Goal: Task Accomplishment & Management: Use online tool/utility

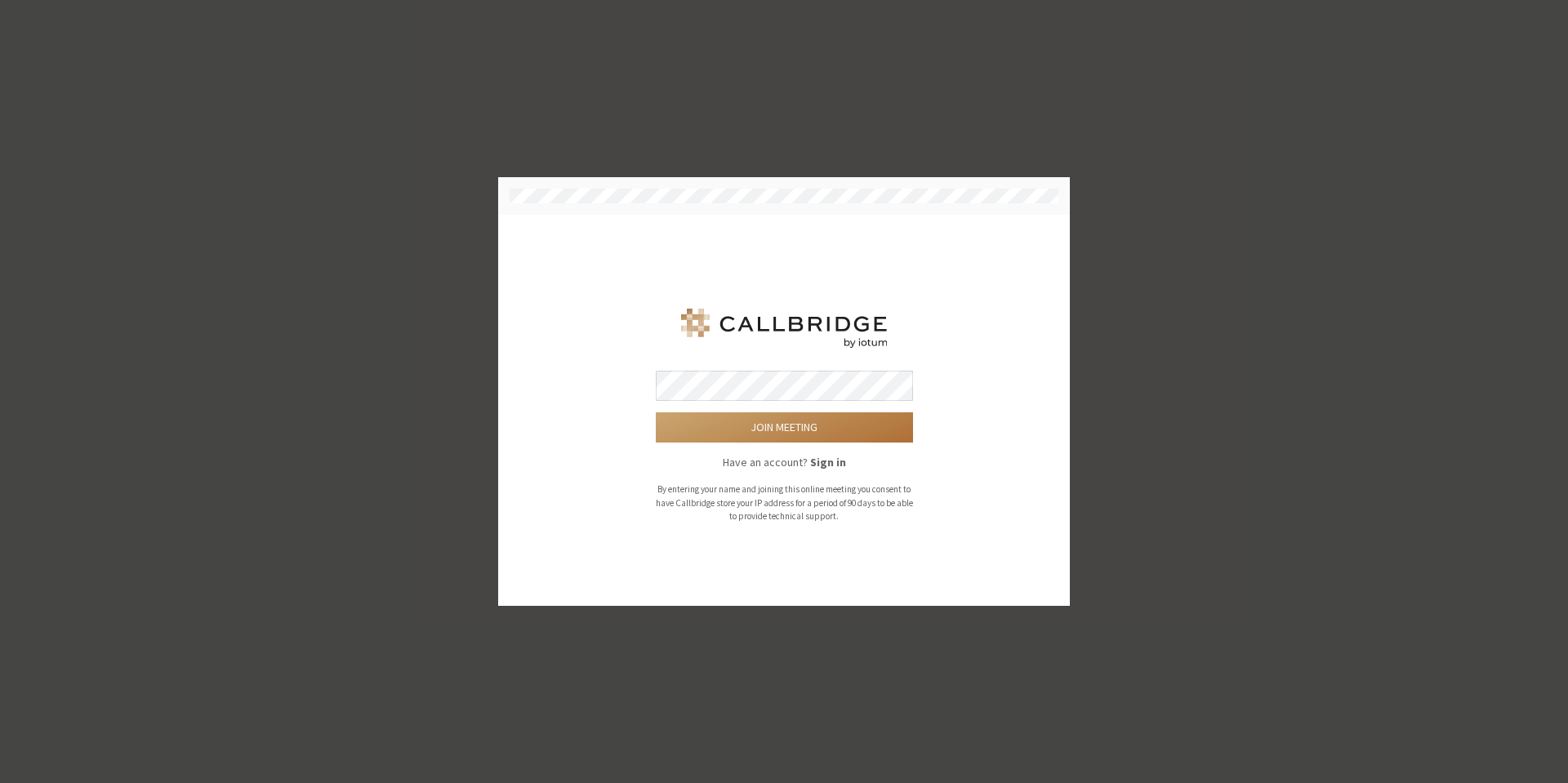
click at [738, 435] on button "Join meeting" at bounding box center [784, 427] width 257 height 30
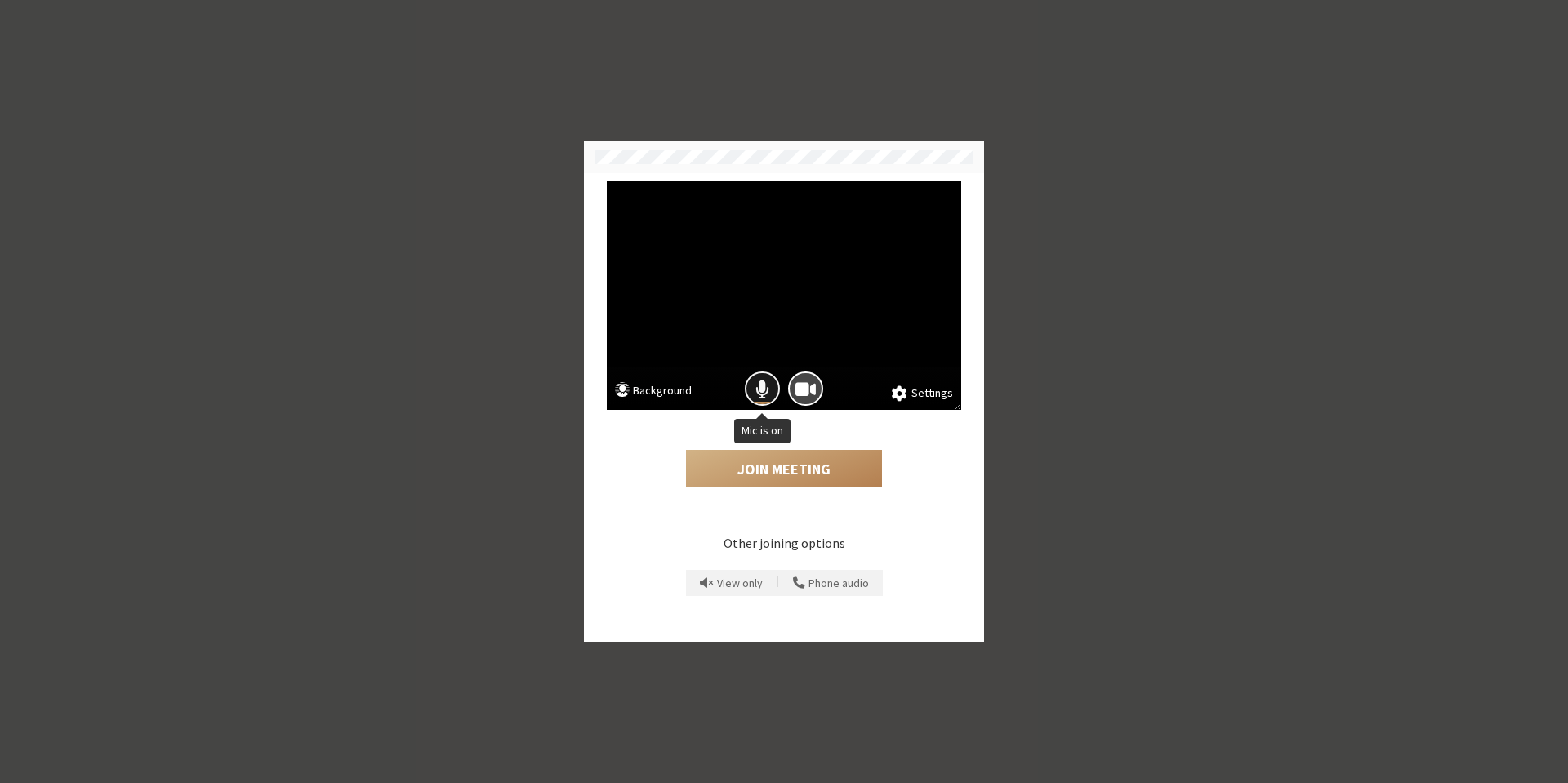
drag, startPoint x: 755, startPoint y: 382, endPoint x: 761, endPoint y: 393, distance: 12.5
click at [756, 387] on span "Mic is on" at bounding box center [762, 389] width 14 height 22
click at [784, 465] on button "Join Meeting" at bounding box center [784, 469] width 196 height 38
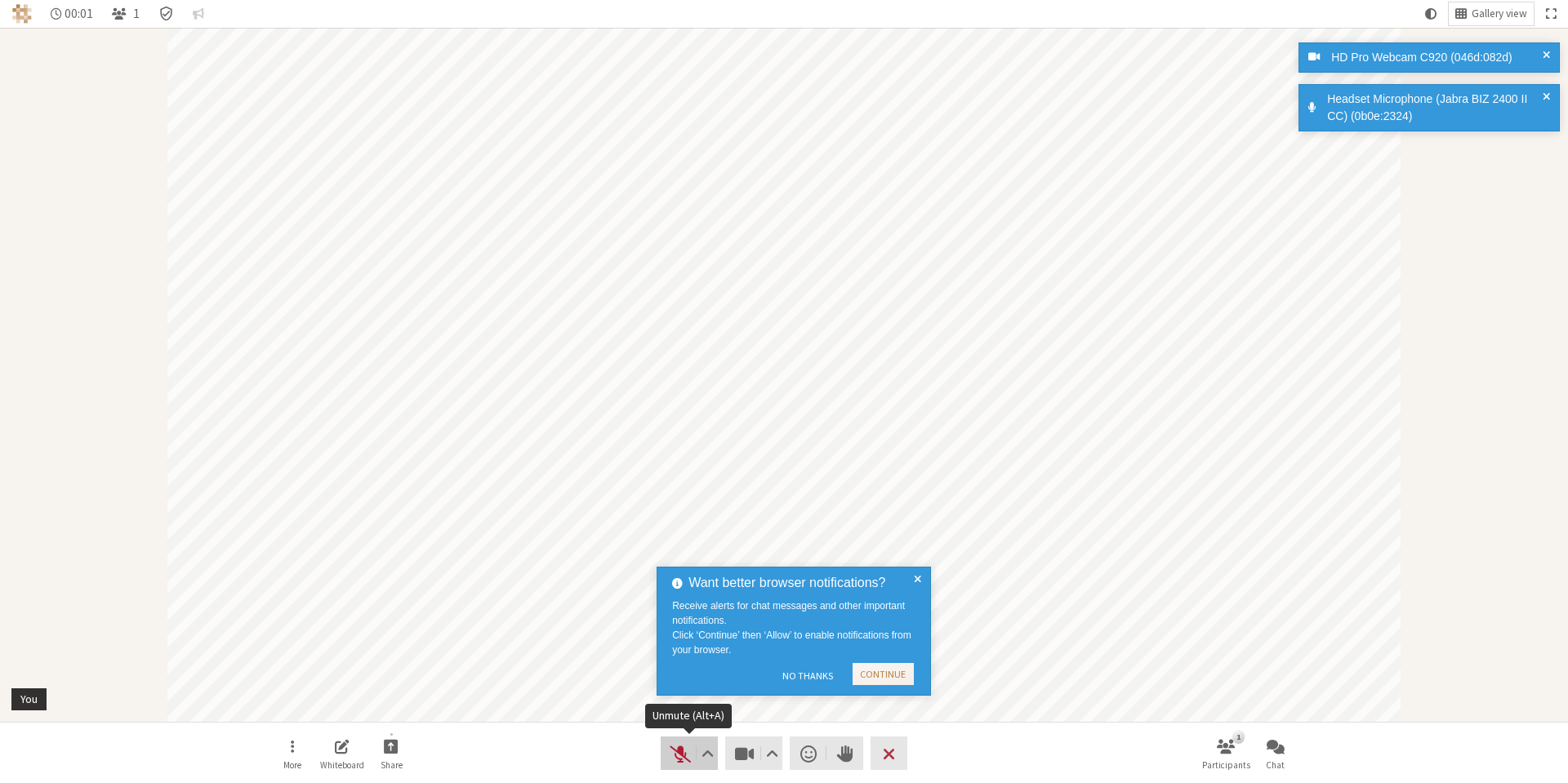
click at [685, 759] on span "Unmute (Alt+A)" at bounding box center [680, 754] width 23 height 23
click at [680, 765] on button "Audio" at bounding box center [689, 753] width 57 height 34
click at [680, 764] on span "Unmute (Alt+A)" at bounding box center [680, 754] width 23 height 23
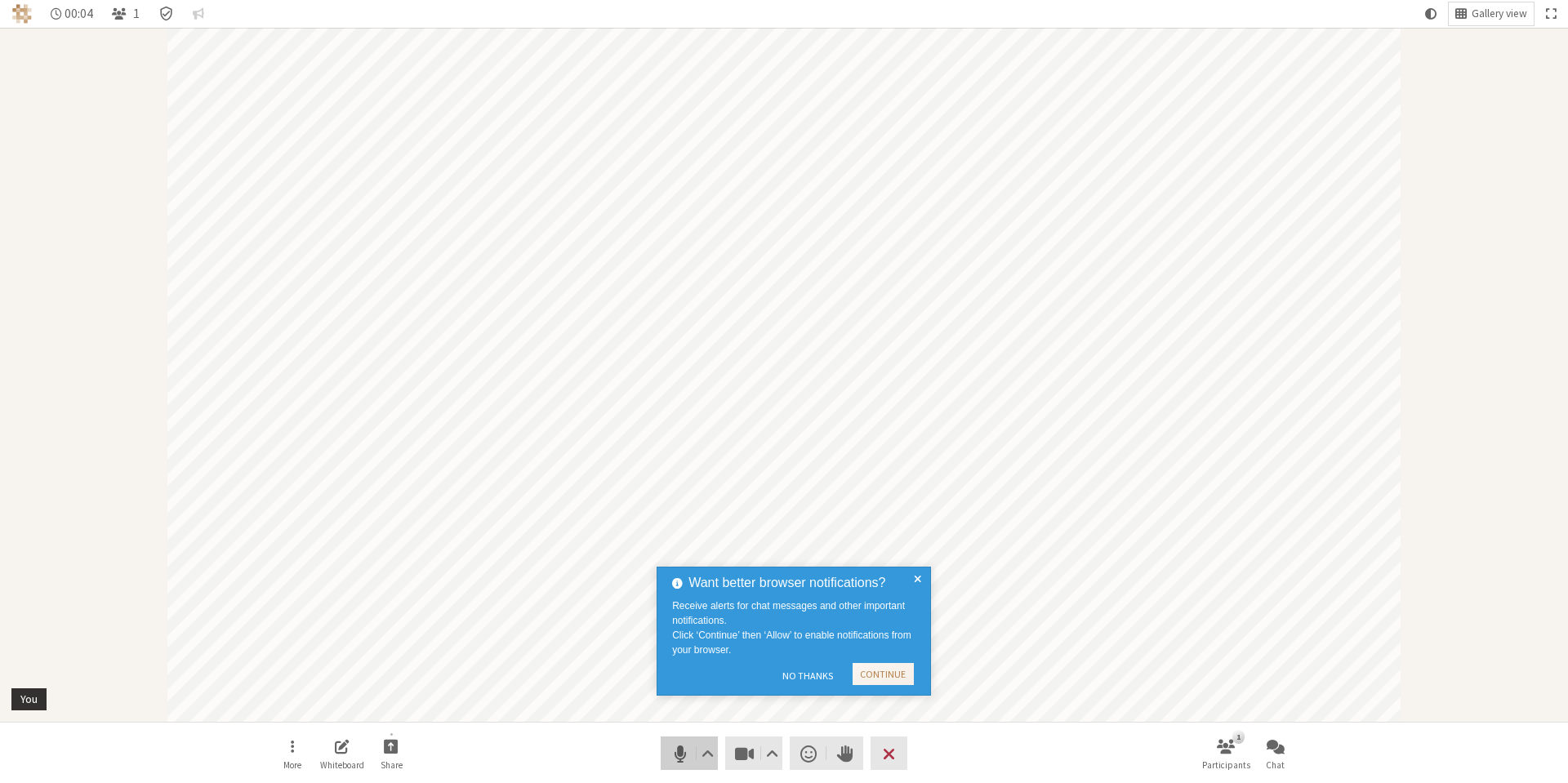
click at [681, 757] on span "Mute (Alt+A)" at bounding box center [680, 754] width 23 height 23
click at [919, 574] on span at bounding box center [917, 632] width 7 height 116
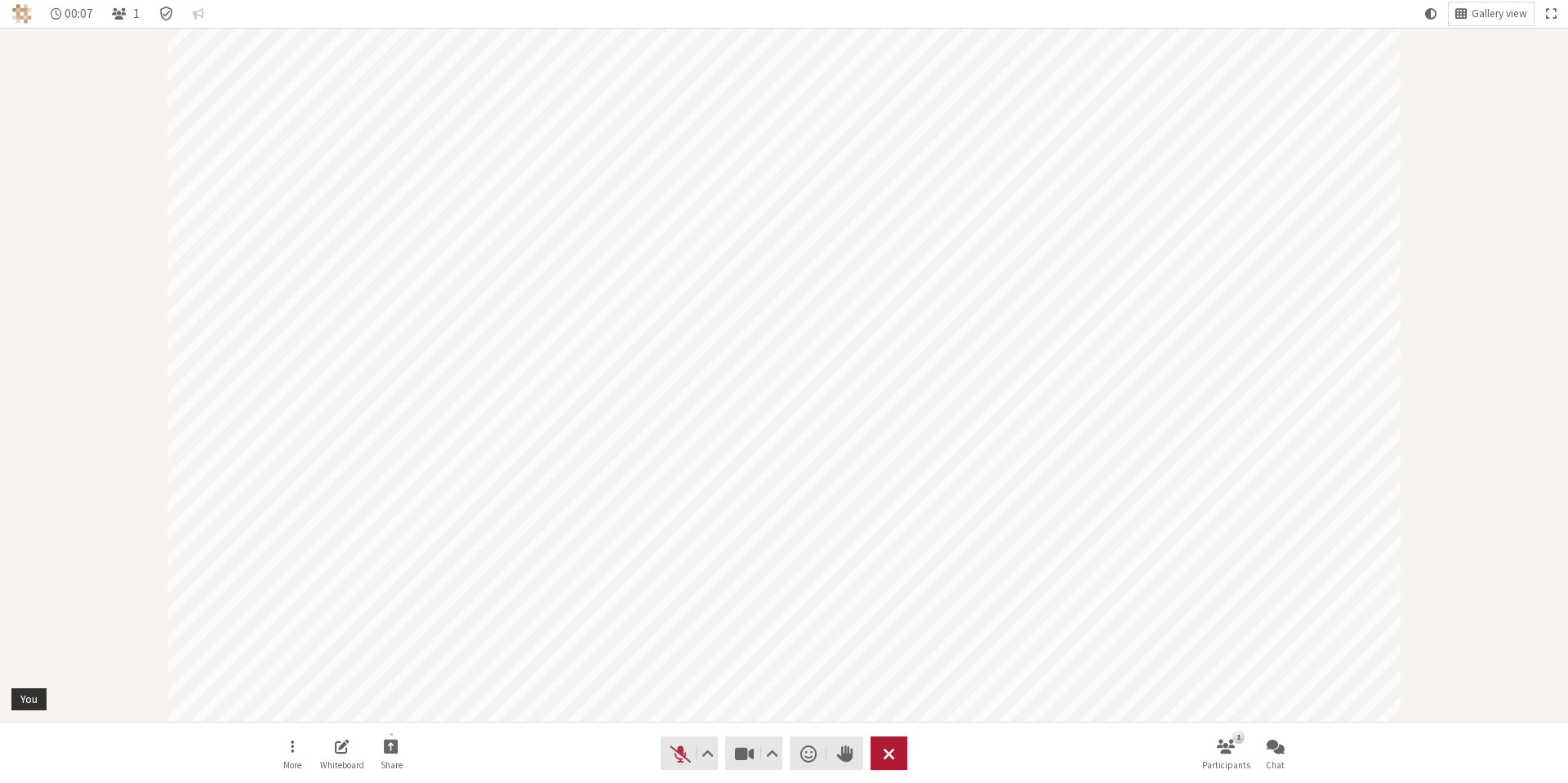
click at [891, 757] on span "Leave meeting" at bounding box center [888, 754] width 12 height 23
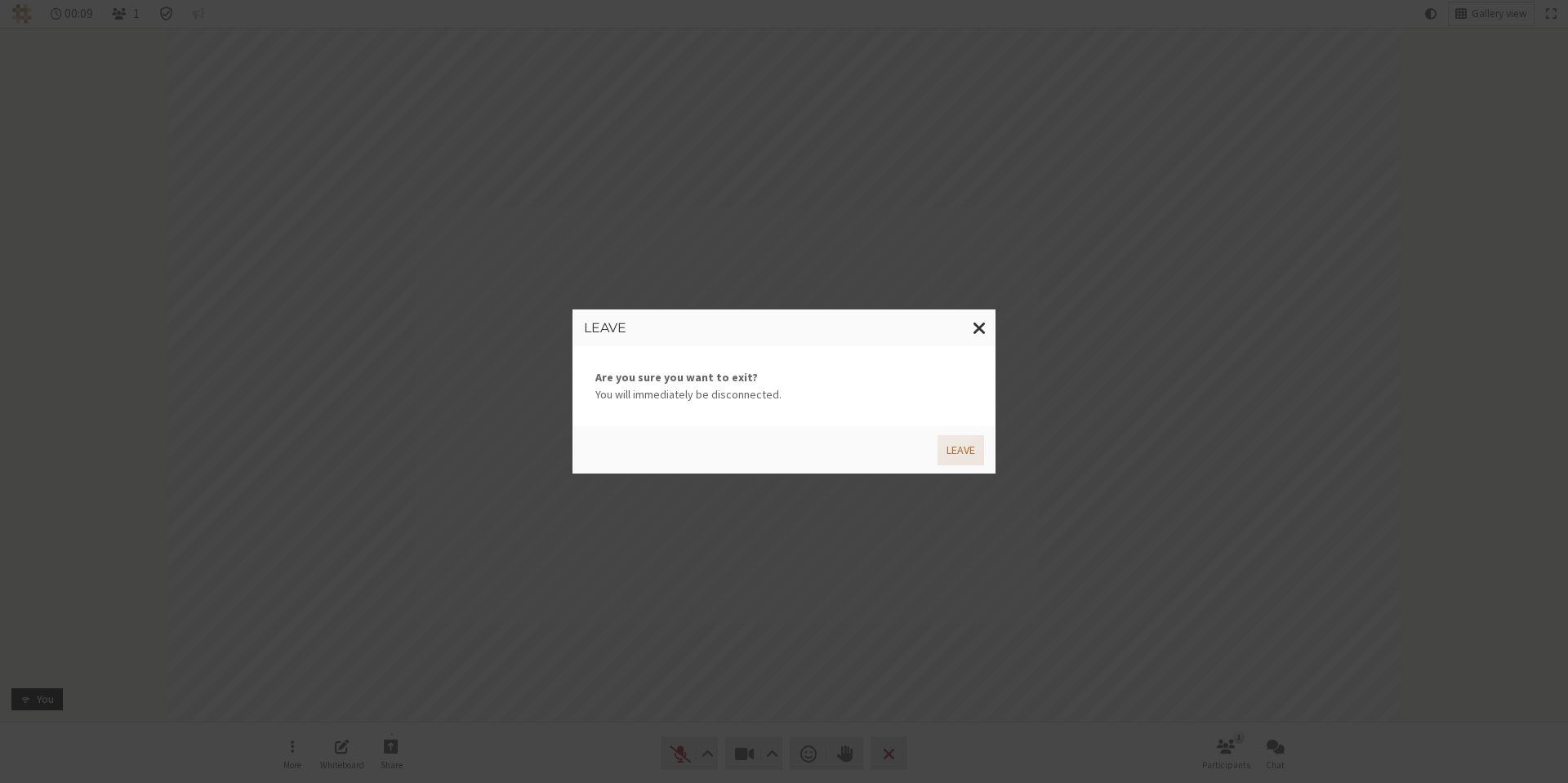
click at [974, 460] on button "Leave" at bounding box center [960, 450] width 47 height 30
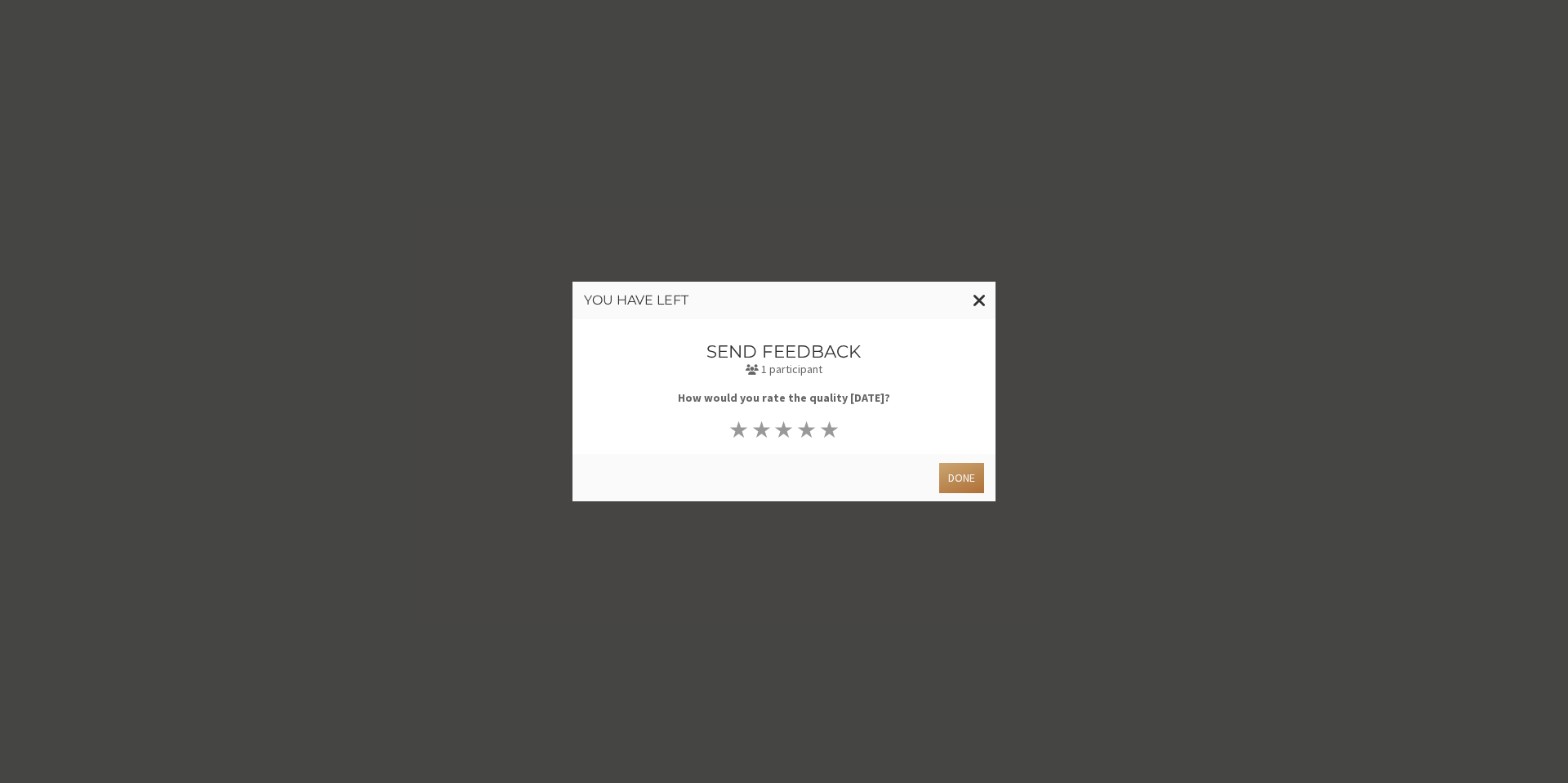
click at [957, 472] on button "Done" at bounding box center [961, 478] width 45 height 30
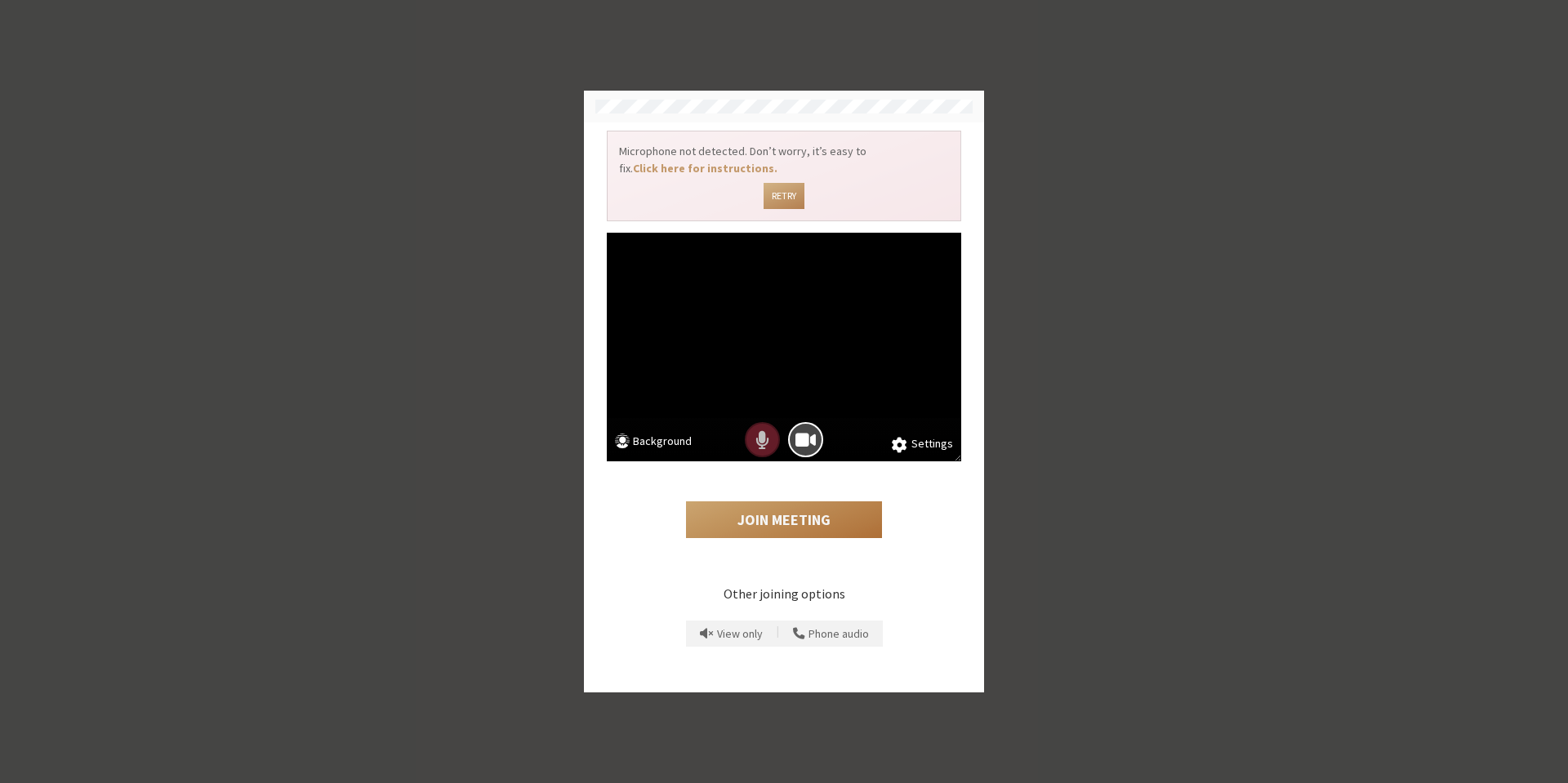
click at [769, 521] on button "Join Meeting" at bounding box center [784, 521] width 196 height 38
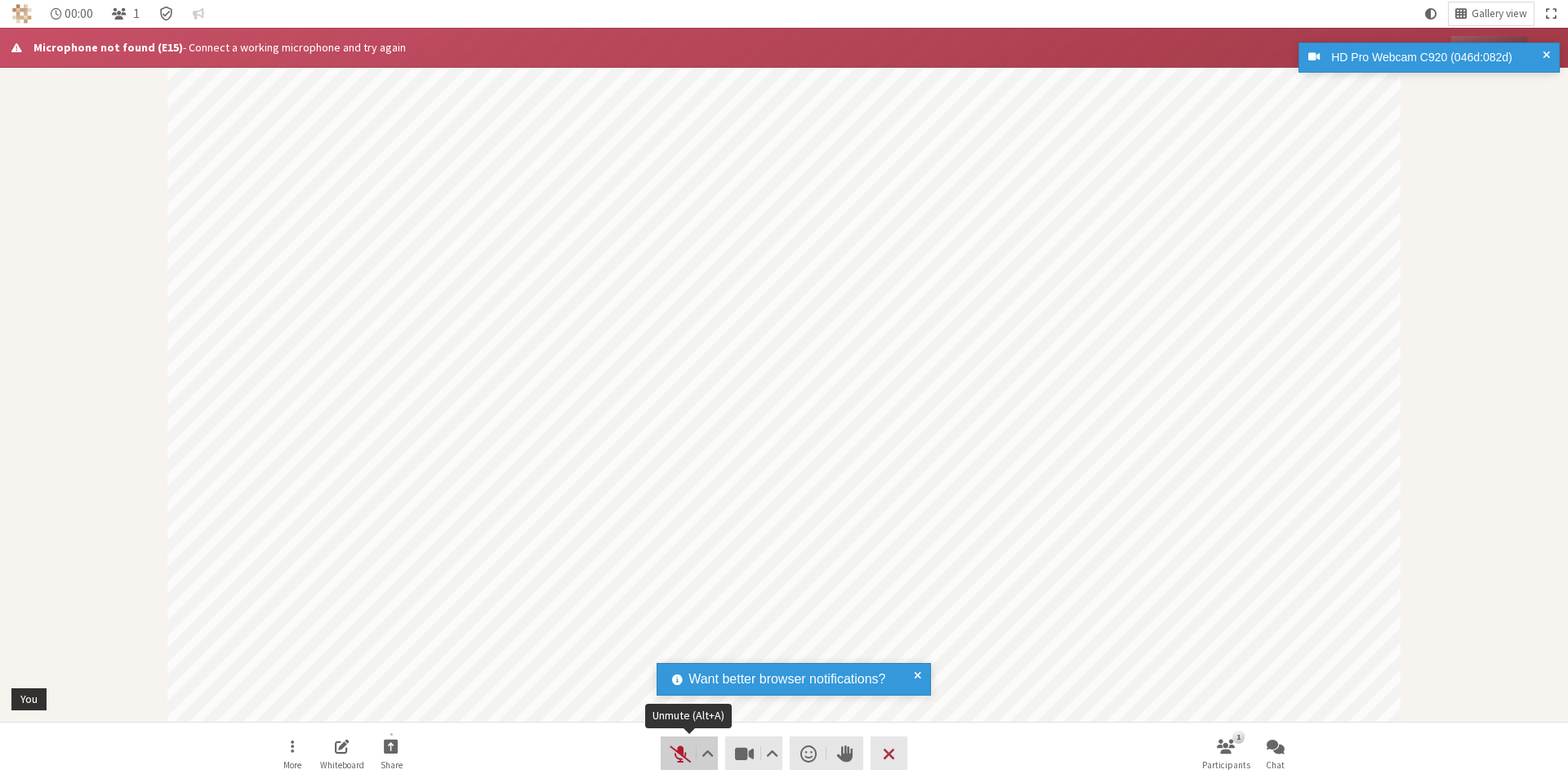
click at [675, 750] on span "Unmute (Alt+A)" at bounding box center [680, 754] width 23 height 23
click at [679, 763] on span "Unmute (Alt+A)" at bounding box center [680, 754] width 23 height 23
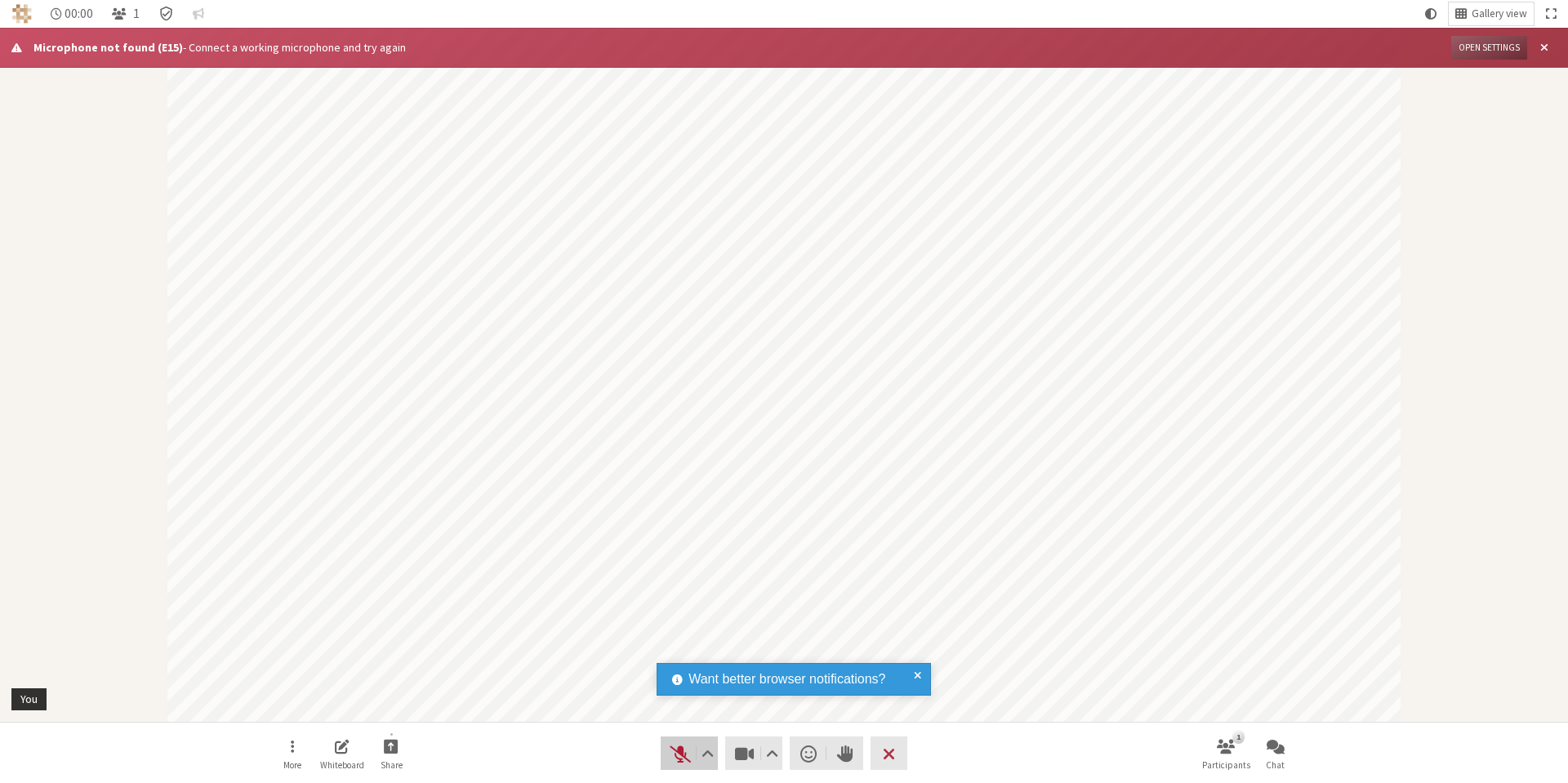
click at [680, 756] on span "Unmute (Alt+A)" at bounding box center [680, 754] width 23 height 23
click at [1543, 48] on span "Close alert" at bounding box center [1544, 47] width 8 height 12
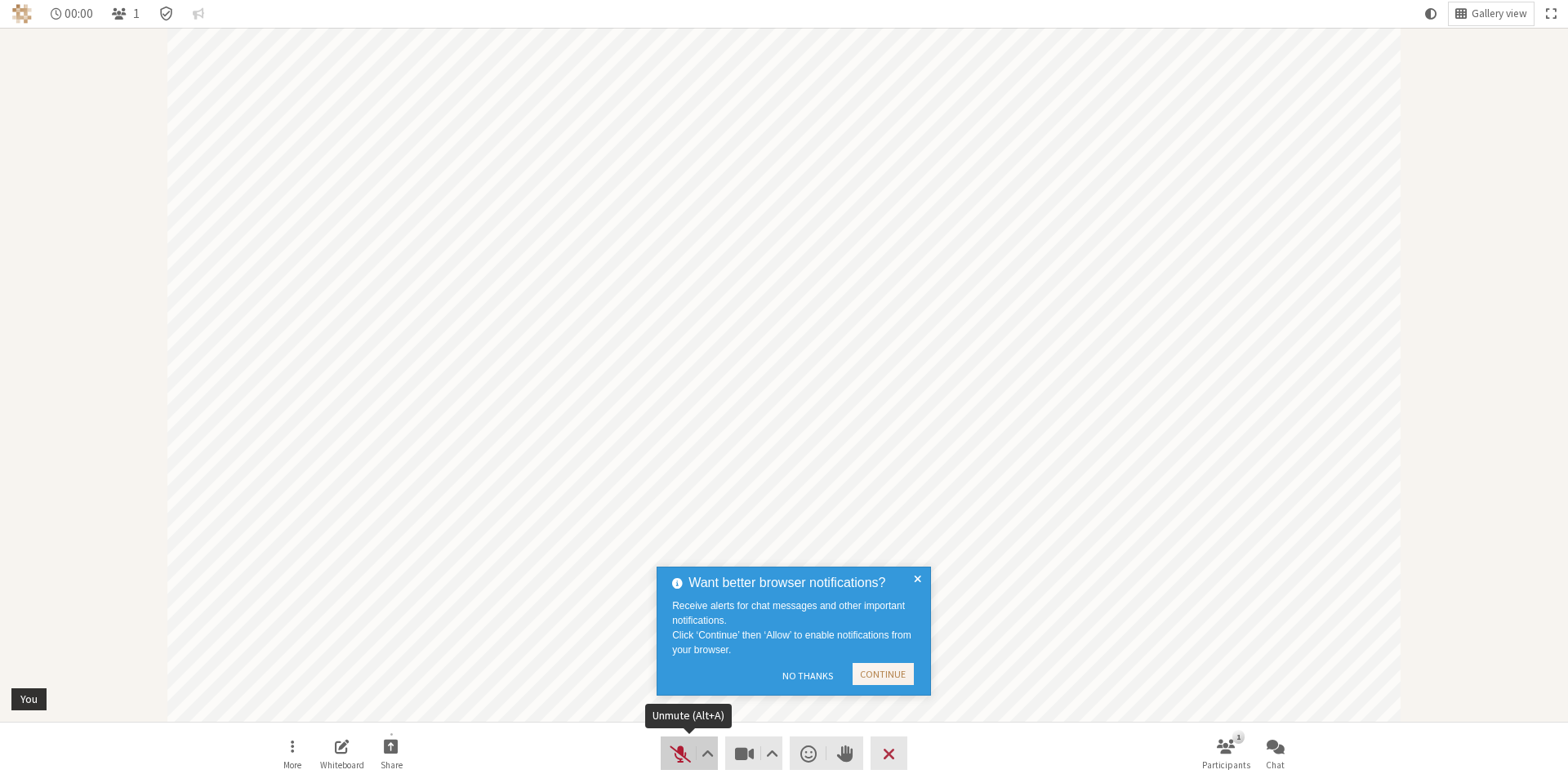
click at [680, 766] on button "Audio" at bounding box center [689, 753] width 57 height 34
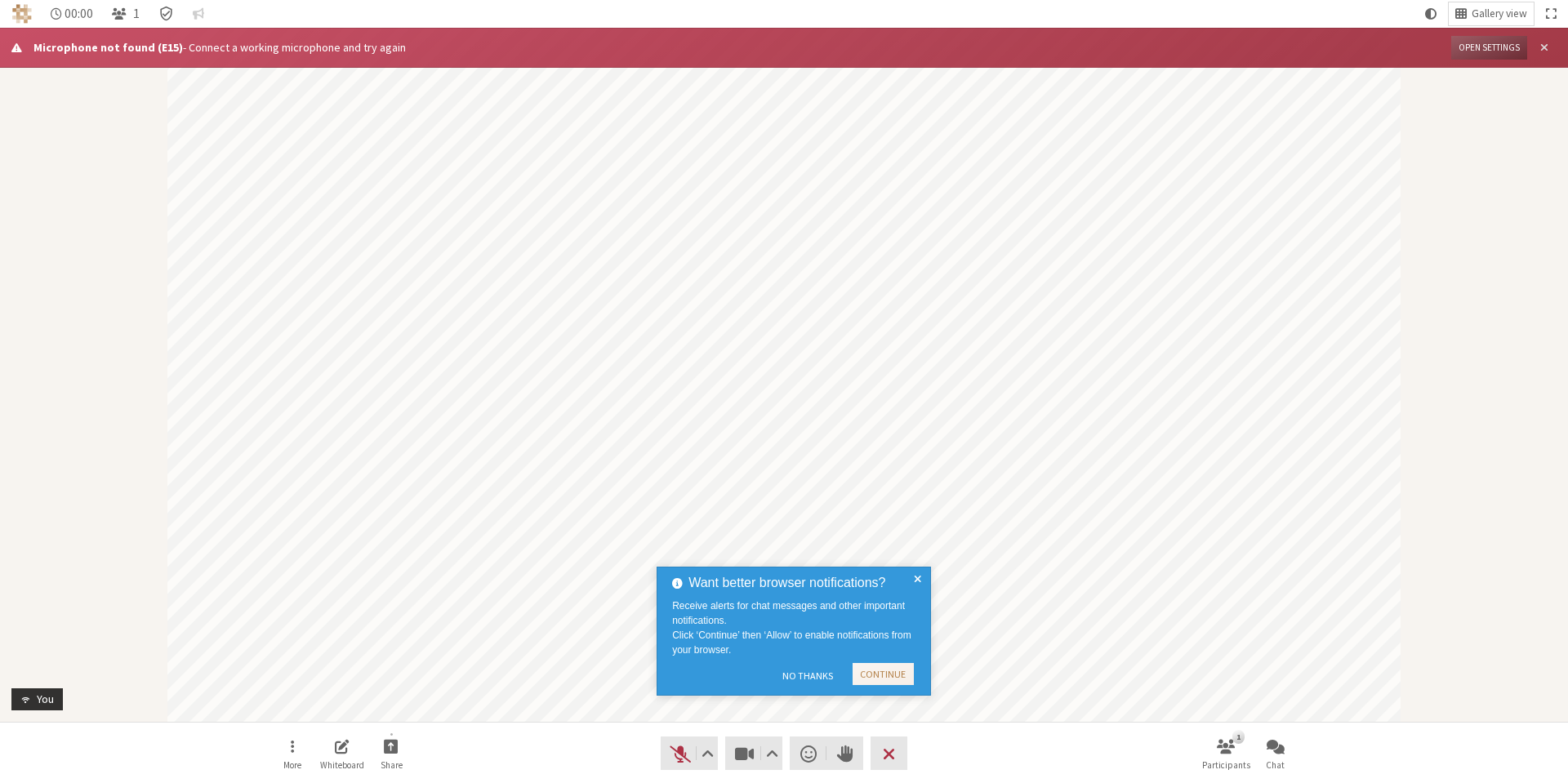
click at [1540, 48] on span "Close alert" at bounding box center [1544, 47] width 8 height 12
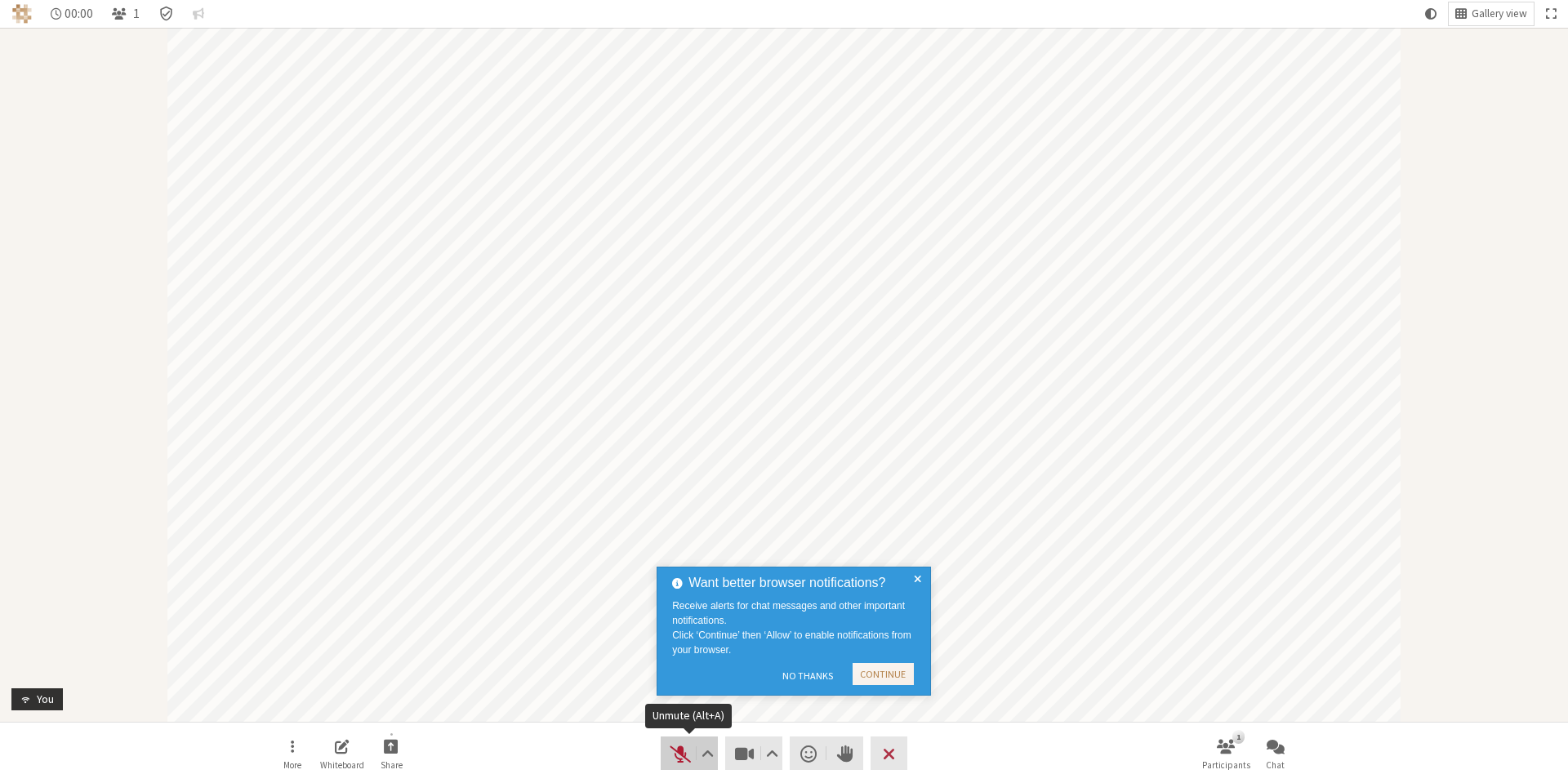
click at [678, 759] on span "Unmute (Alt+A)" at bounding box center [680, 754] width 23 height 23
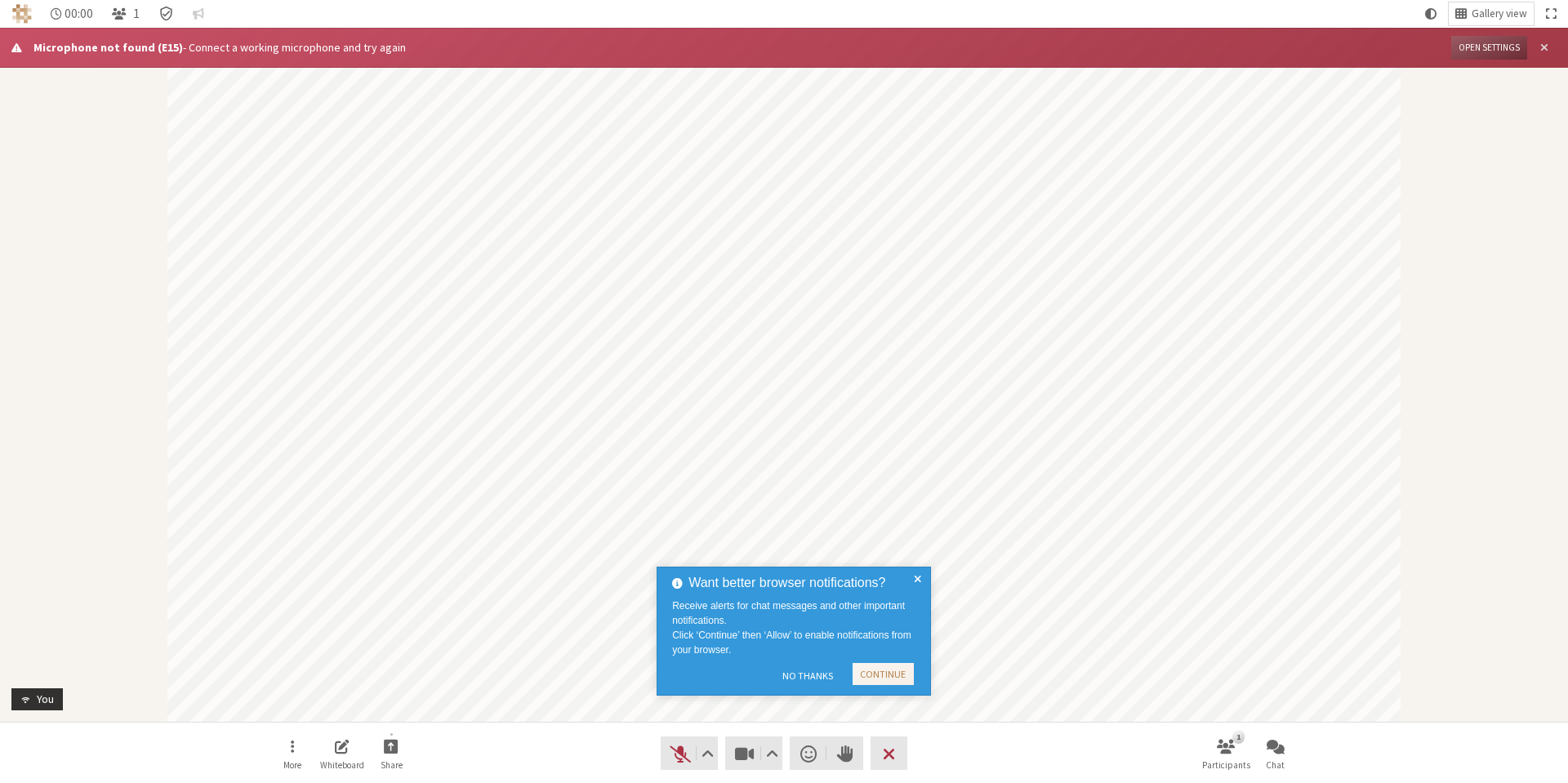
click at [1548, 49] on span "Close alert" at bounding box center [1544, 47] width 8 height 12
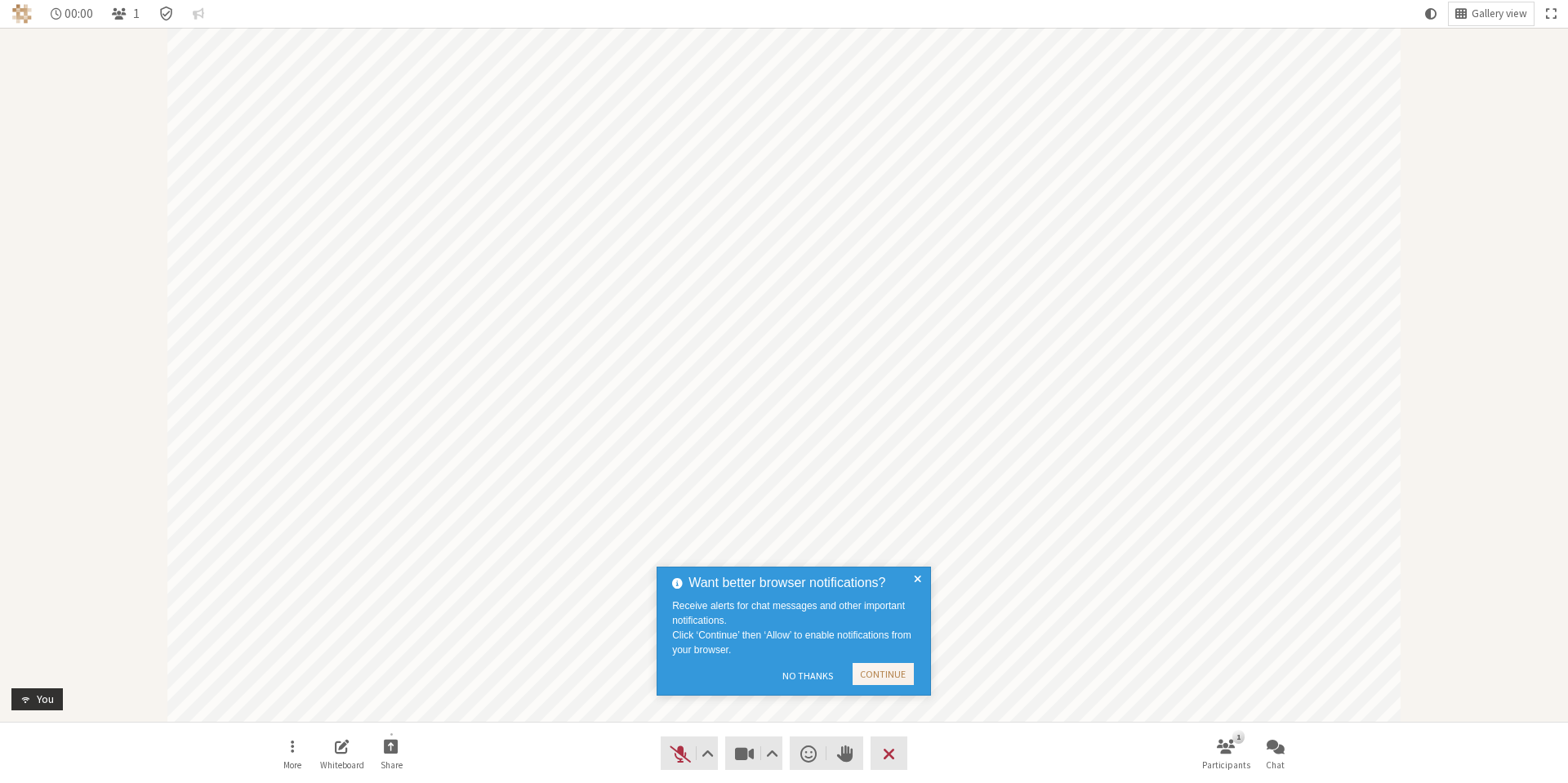
click at [914, 575] on span at bounding box center [917, 632] width 7 height 116
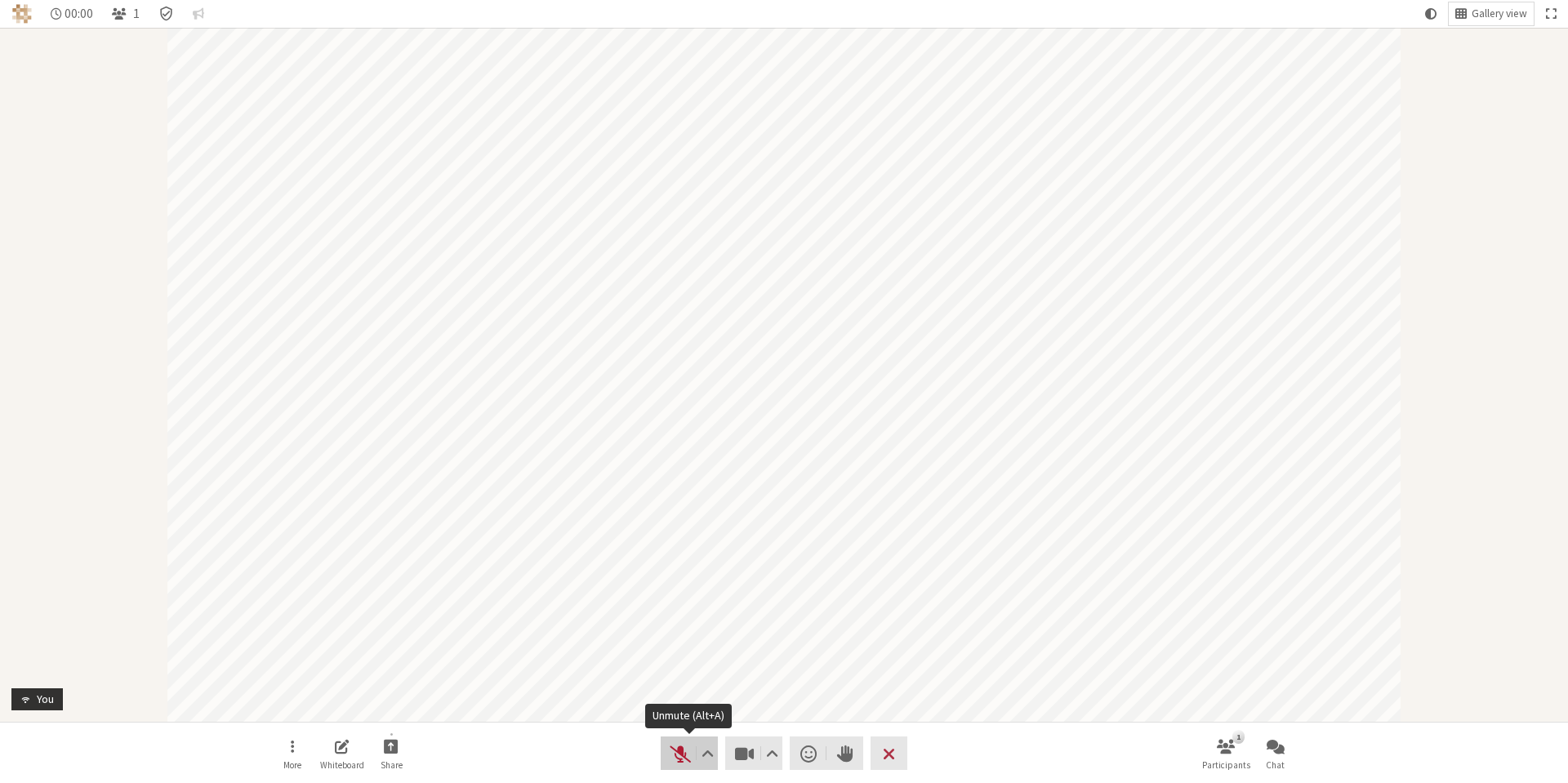
click at [674, 751] on span "Unmute (Alt+A)" at bounding box center [680, 754] width 23 height 23
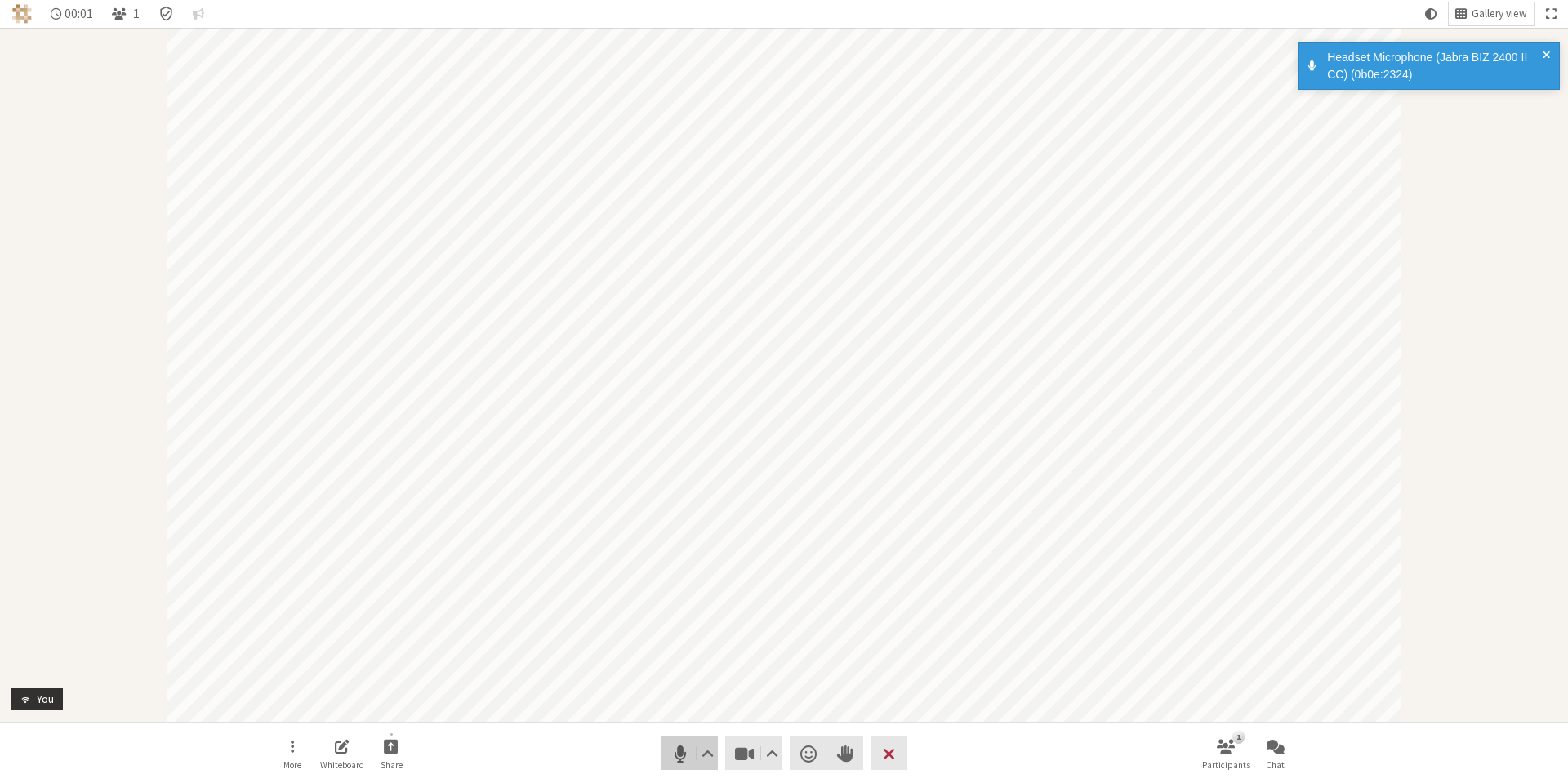
click at [679, 762] on span "Mute (Alt+A)" at bounding box center [680, 754] width 23 height 23
click at [679, 754] on span "Unmute (Alt+A)" at bounding box center [680, 754] width 23 height 23
click at [678, 762] on span "Mute (Alt+A)" at bounding box center [680, 754] width 23 height 23
click at [678, 756] on span "Unmute (Alt+A)" at bounding box center [680, 754] width 23 height 23
click at [676, 750] on span "Mute (Alt+A)" at bounding box center [680, 754] width 23 height 23
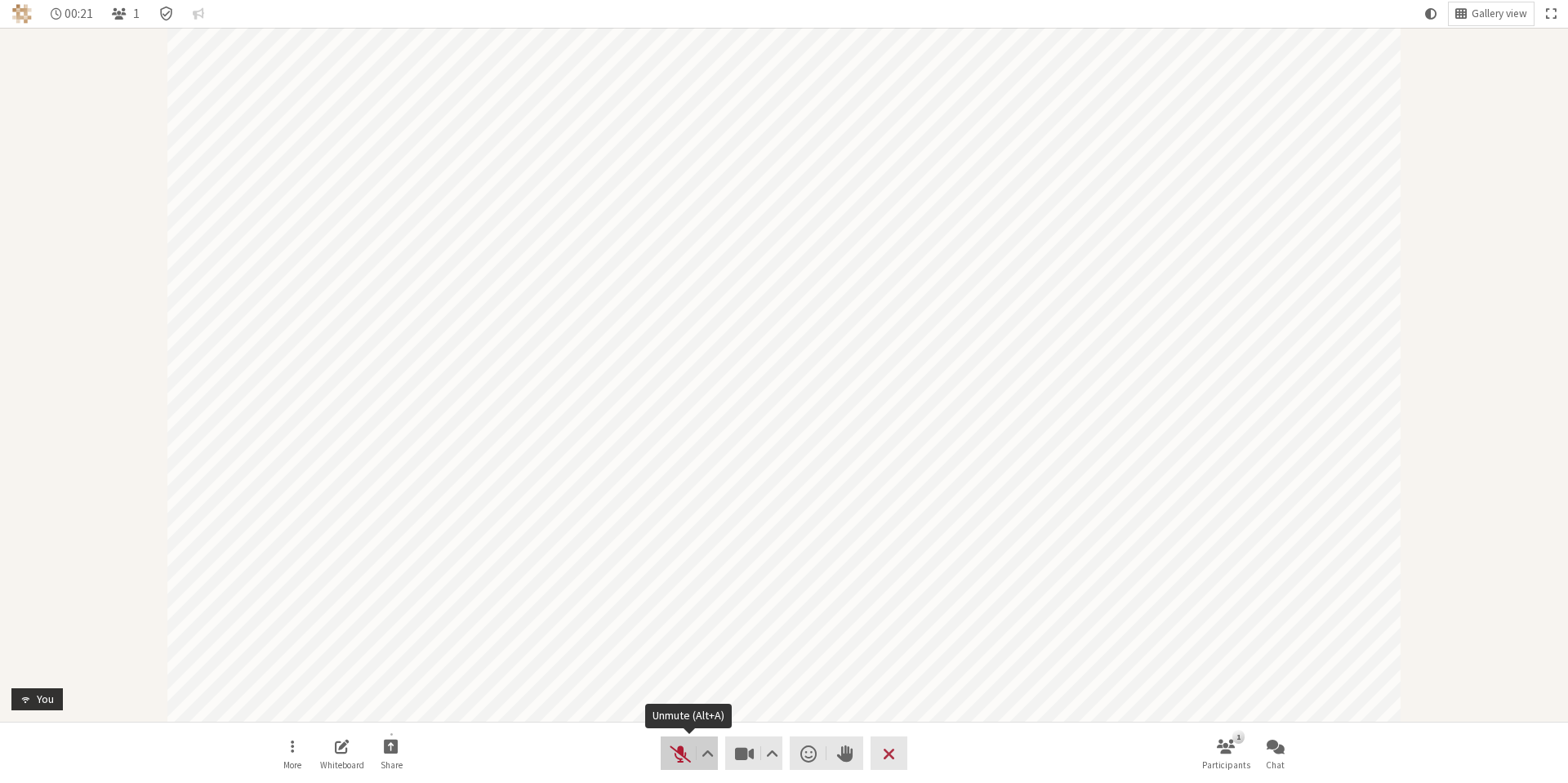
click at [678, 751] on span "Unmute (Alt+A)" at bounding box center [680, 754] width 23 height 23
click at [674, 765] on button "Audio" at bounding box center [689, 753] width 57 height 34
click at [680, 756] on span "Unmute (Alt+A)" at bounding box center [680, 754] width 23 height 23
click at [680, 767] on button "Audio" at bounding box center [689, 753] width 57 height 34
click at [891, 757] on span "Leave meeting" at bounding box center [888, 754] width 12 height 23
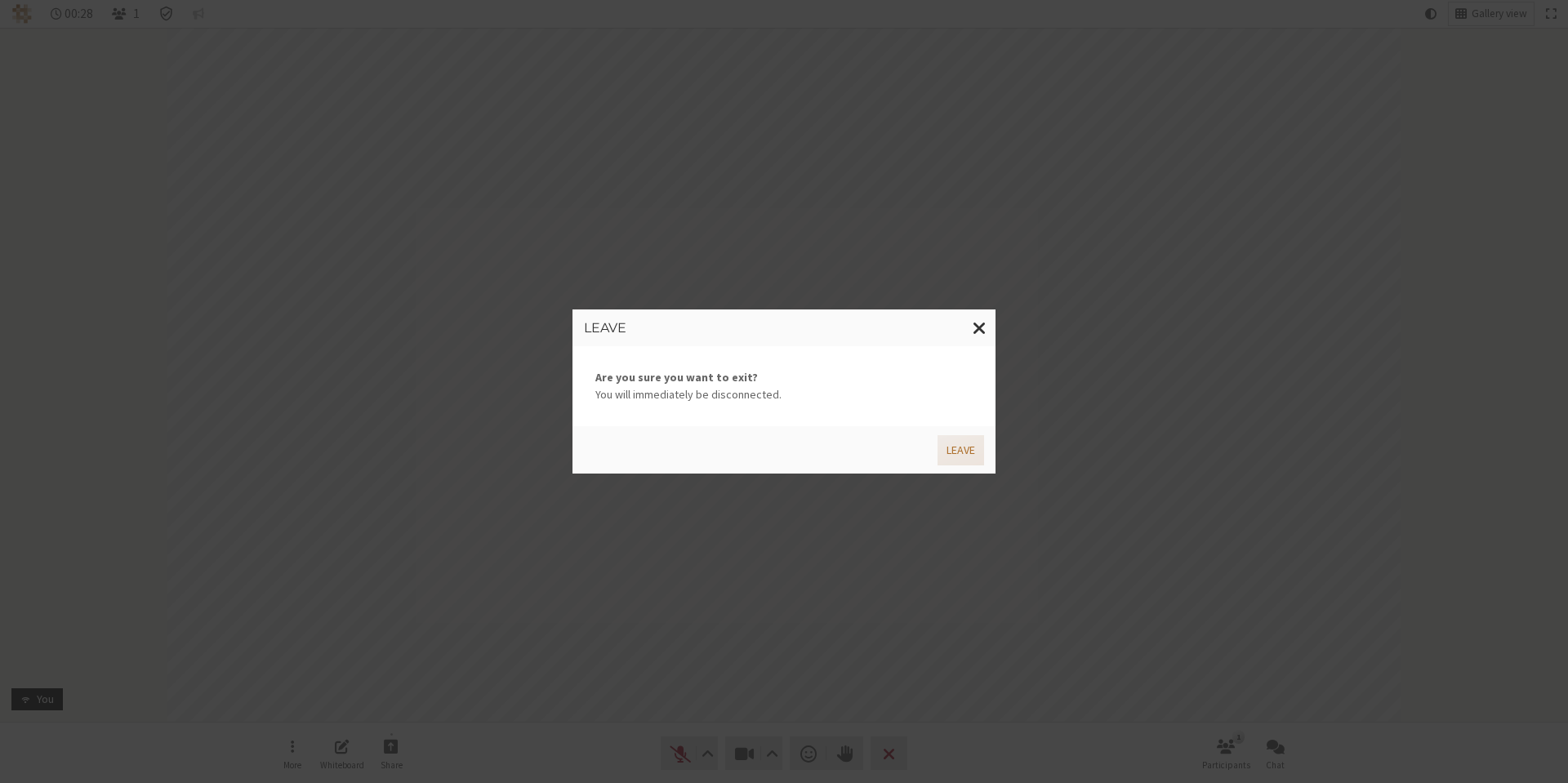
click at [954, 450] on button "Leave" at bounding box center [960, 450] width 47 height 30
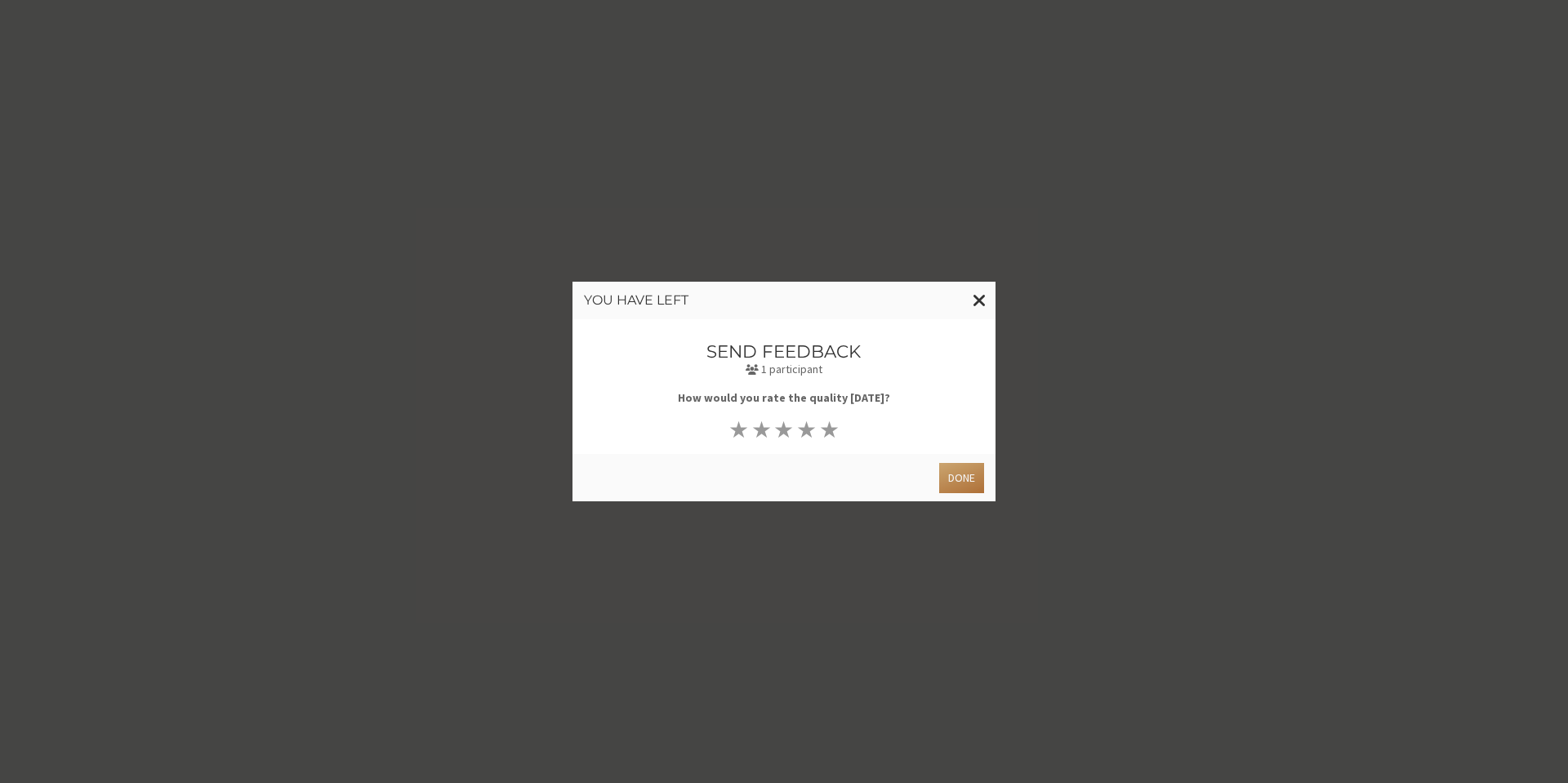
click at [957, 484] on button "Done" at bounding box center [961, 478] width 45 height 30
